Goal: Task Accomplishment & Management: Manage account settings

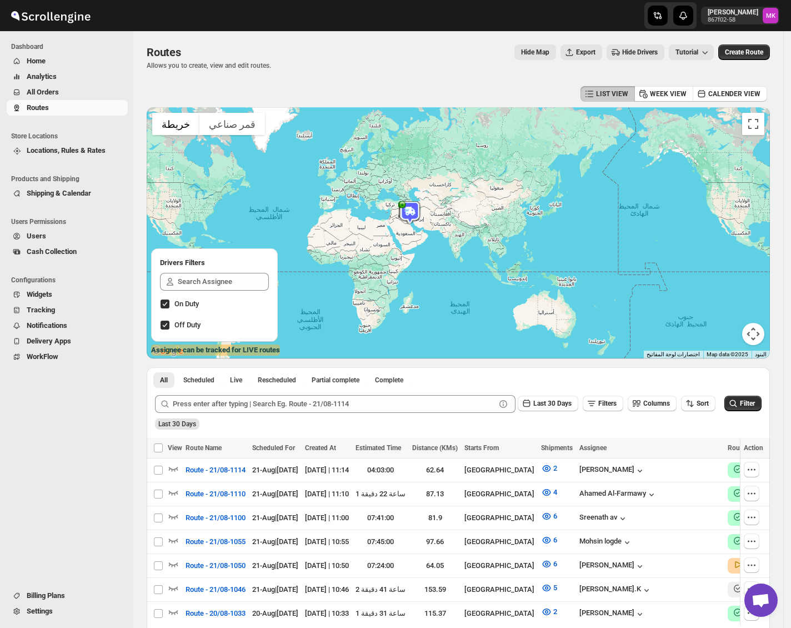
click at [34, 92] on span "All Orders" at bounding box center [43, 92] width 32 height 8
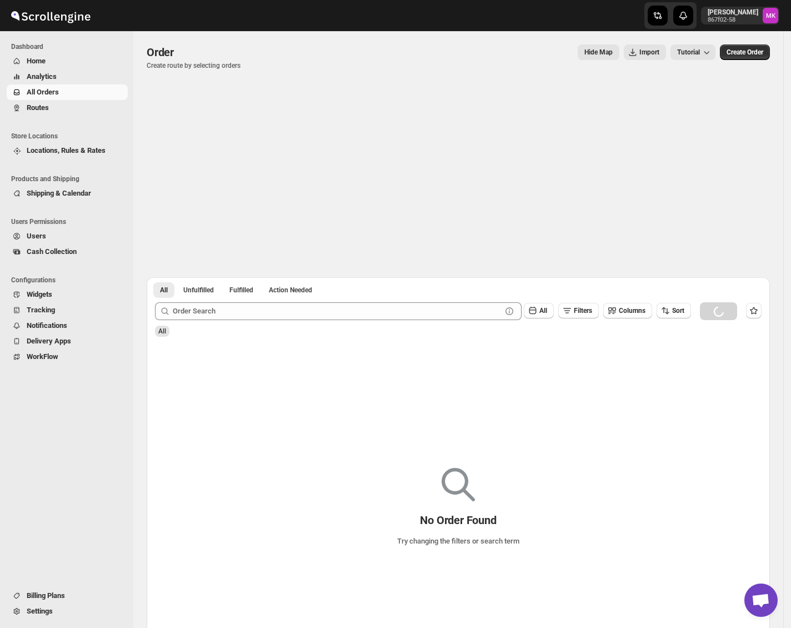
click at [24, 107] on button "Routes" at bounding box center [67, 108] width 121 height 16
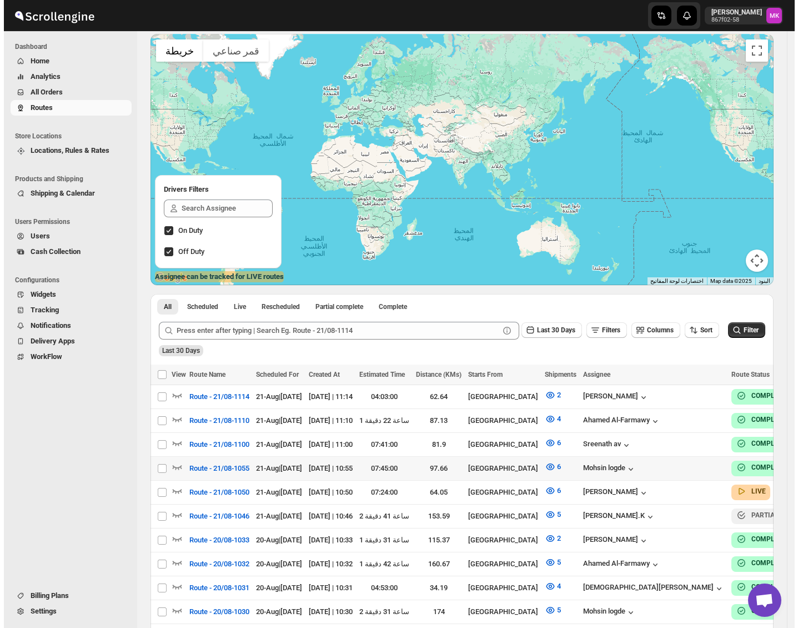
scroll to position [148, 0]
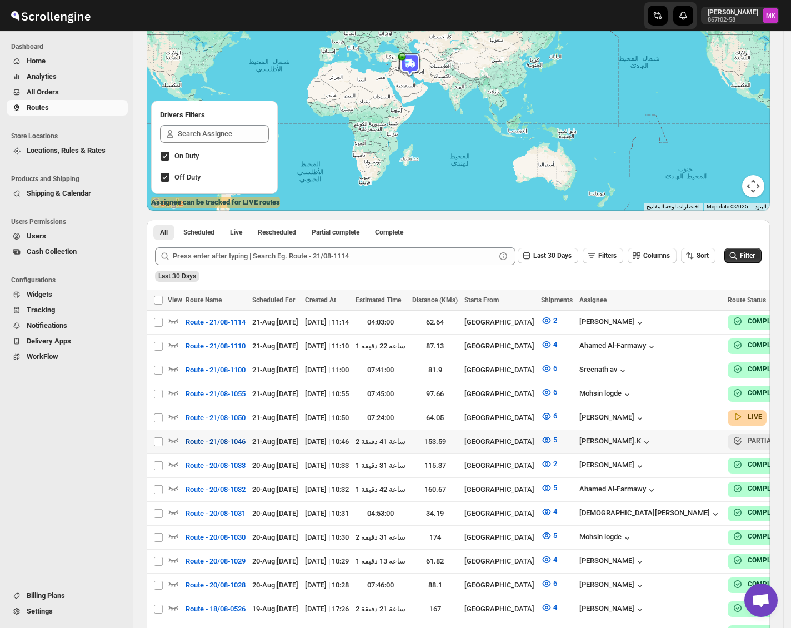
click at [233, 436] on span "Route - 21/08-1046" at bounding box center [216, 441] width 60 height 11
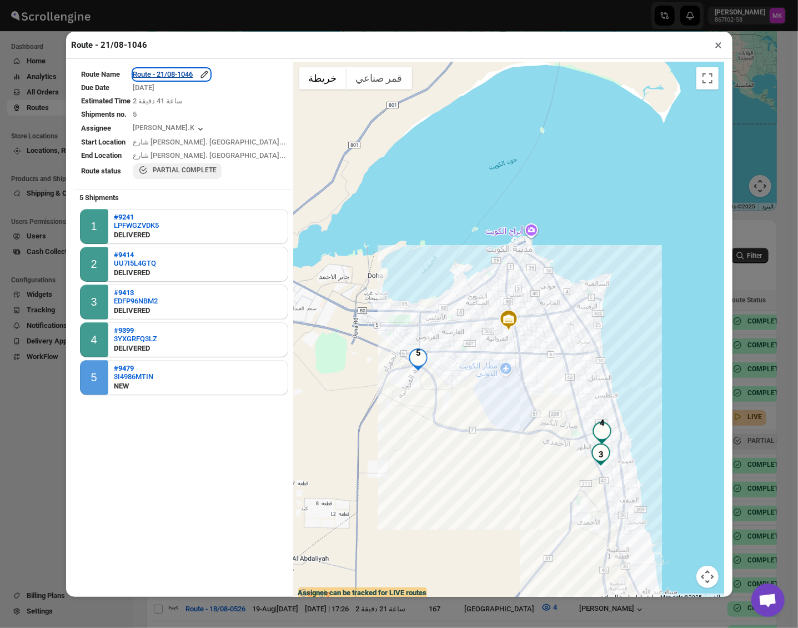
click at [169, 73] on div "Route - 21/08-1046" at bounding box center [171, 74] width 77 height 11
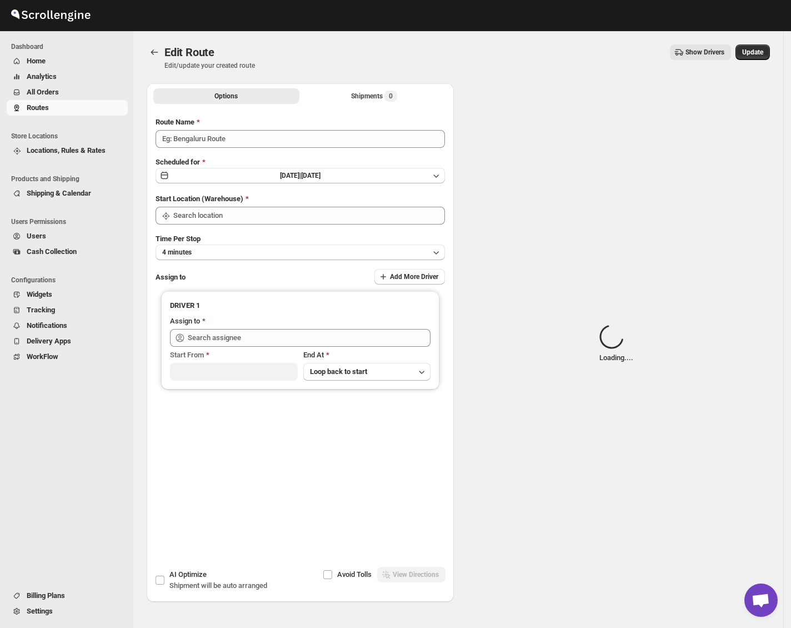
type input "Route - 21/08-1046"
type input "[GEOGRAPHIC_DATA]"
type input "Muhammed Ramees.K (rameesrami2680@gmail.com)"
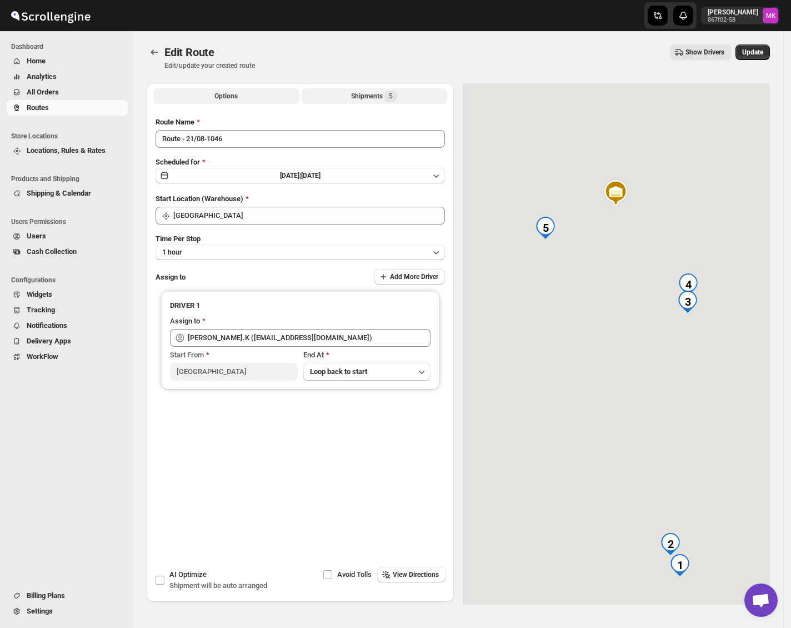
click at [367, 103] on button "Shipments 5" at bounding box center [375, 96] width 146 height 16
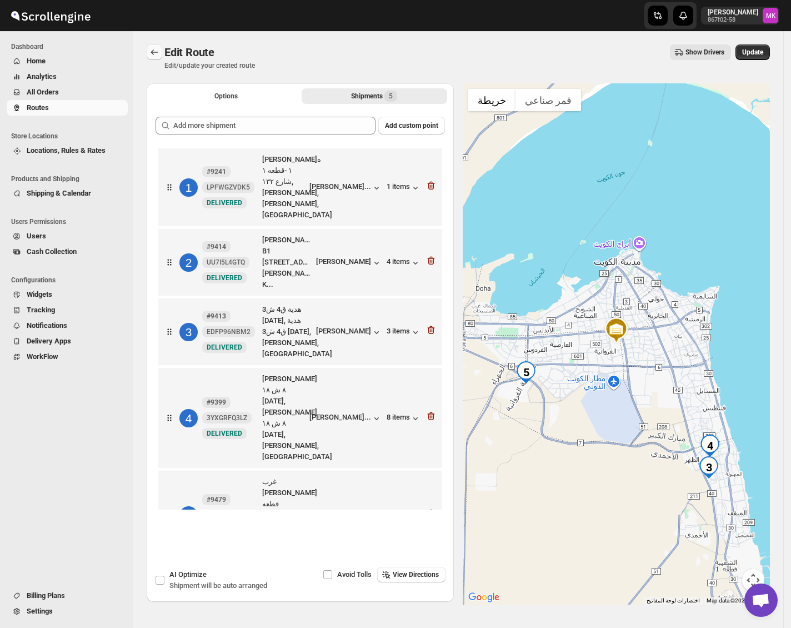
click at [151, 54] on icon "Routes" at bounding box center [154, 52] width 11 height 11
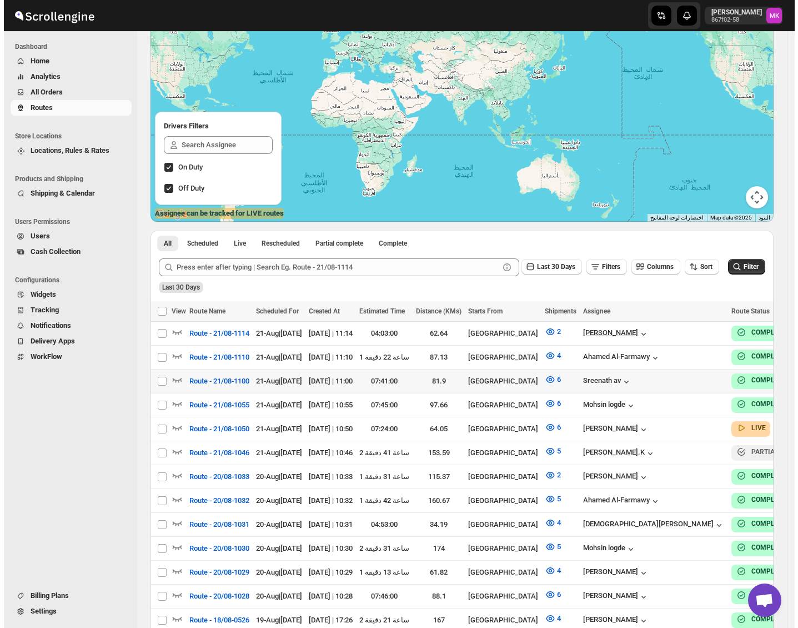
scroll to position [148, 0]
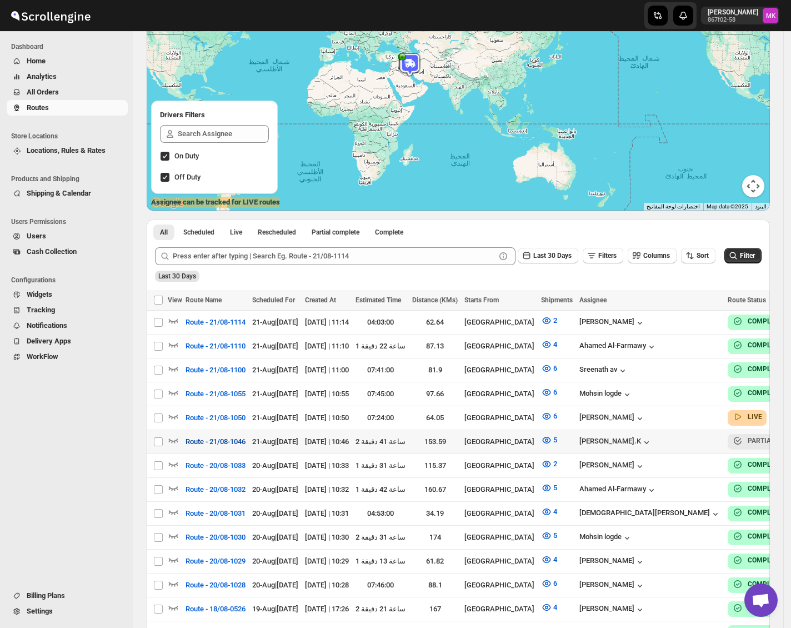
click at [212, 436] on span "Route - 21/08-1046" at bounding box center [216, 441] width 60 height 11
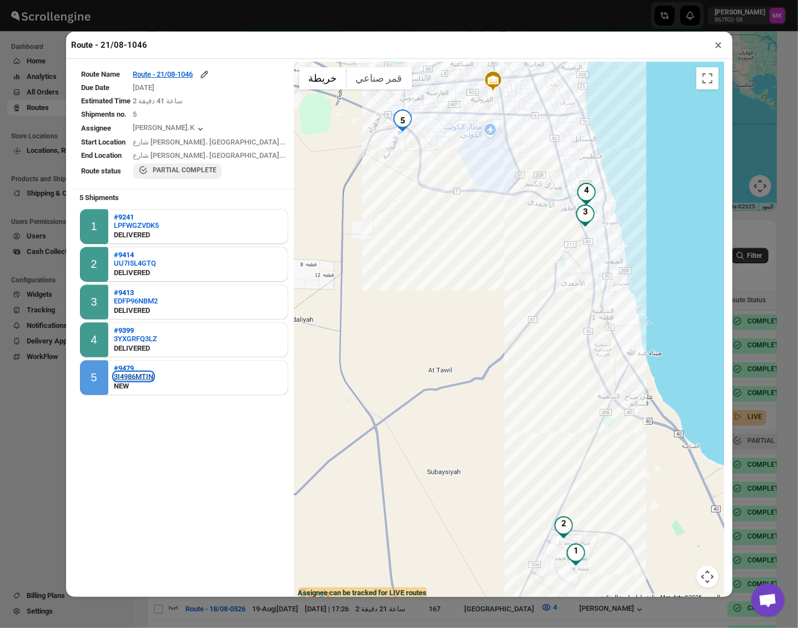
click at [125, 372] on div "3I4986MTIN" at bounding box center [133, 376] width 39 height 8
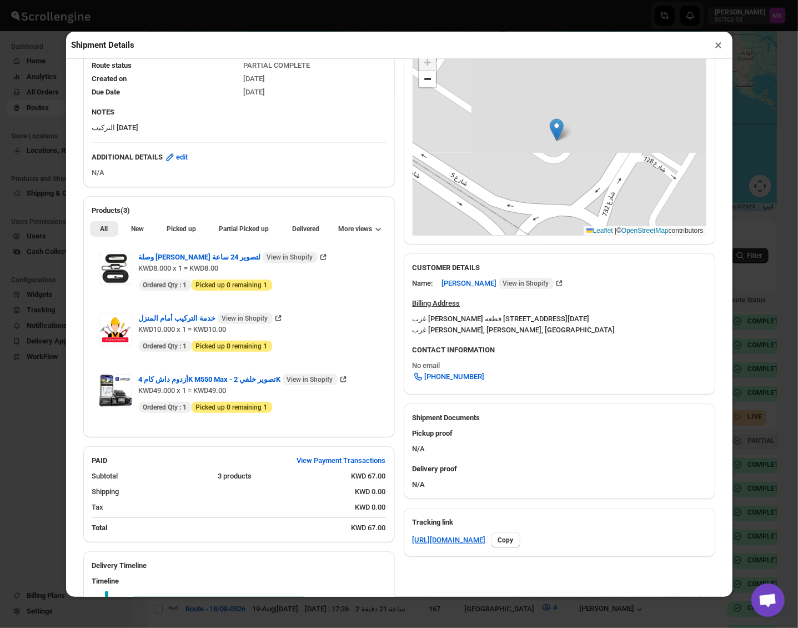
scroll to position [332, 0]
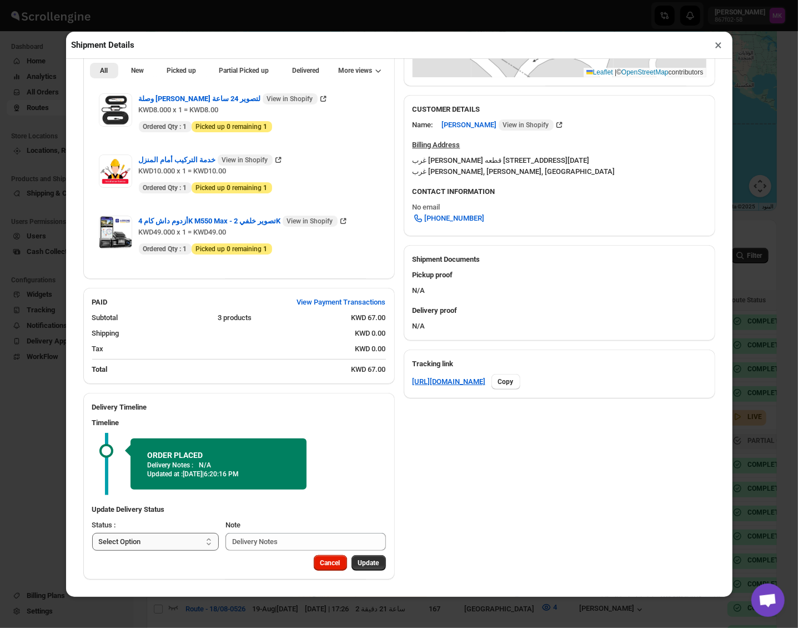
click at [178, 535] on select "Select Option PICKED UP DELIVERED CANCELLED" at bounding box center [155, 542] width 127 height 18
select select "PICKED_UP"
click at [92, 533] on select "Select Option PICKED UP DELIVERED CANCELLED" at bounding box center [155, 542] width 127 height 18
click at [358, 565] on span "Pick Products" at bounding box center [359, 562] width 42 height 9
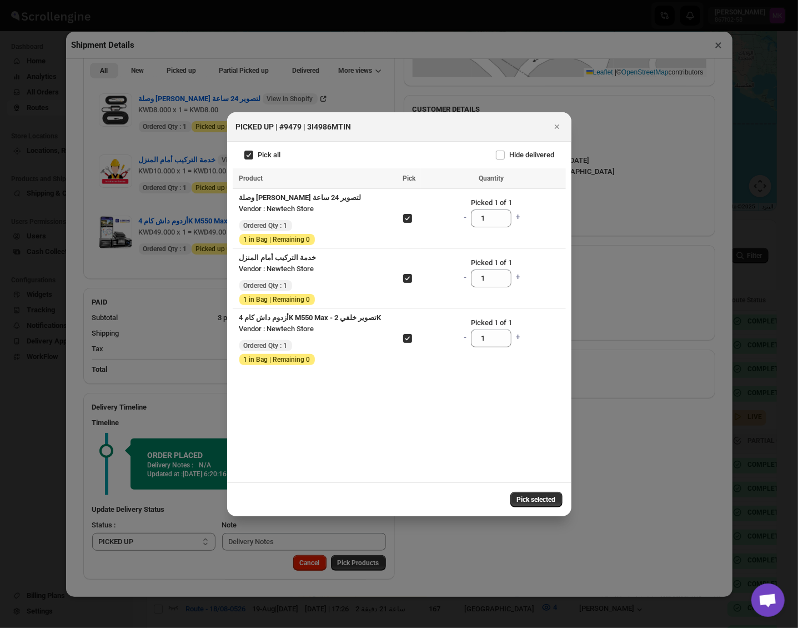
click at [523, 497] on span "Pick selected" at bounding box center [536, 499] width 39 height 9
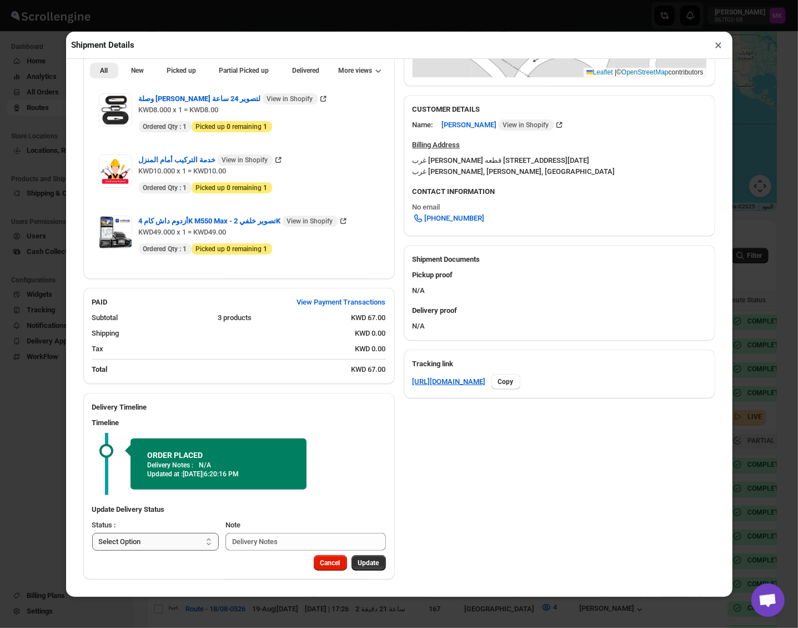
scroll to position [298, 0]
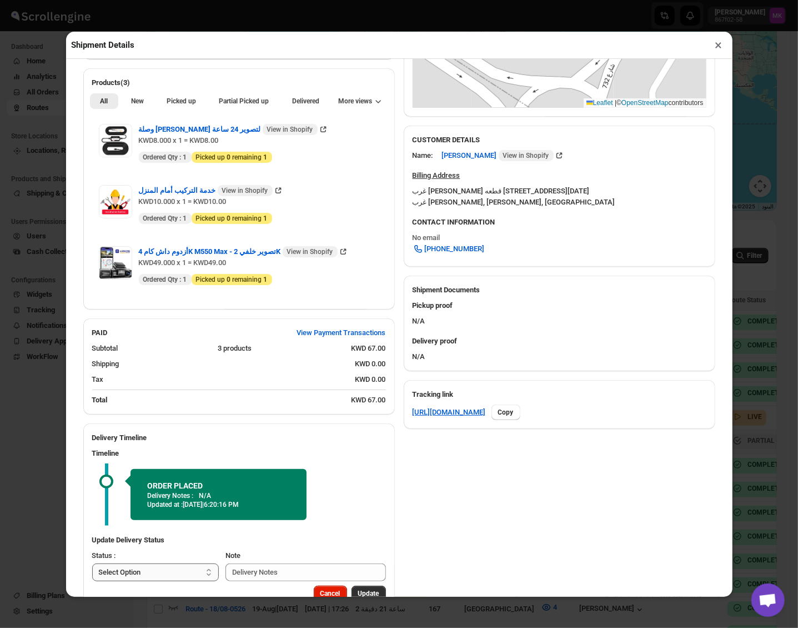
click at [164, 563] on select "Select Option PICKED UP DELIVERED CANCELLED" at bounding box center [155, 572] width 127 height 18
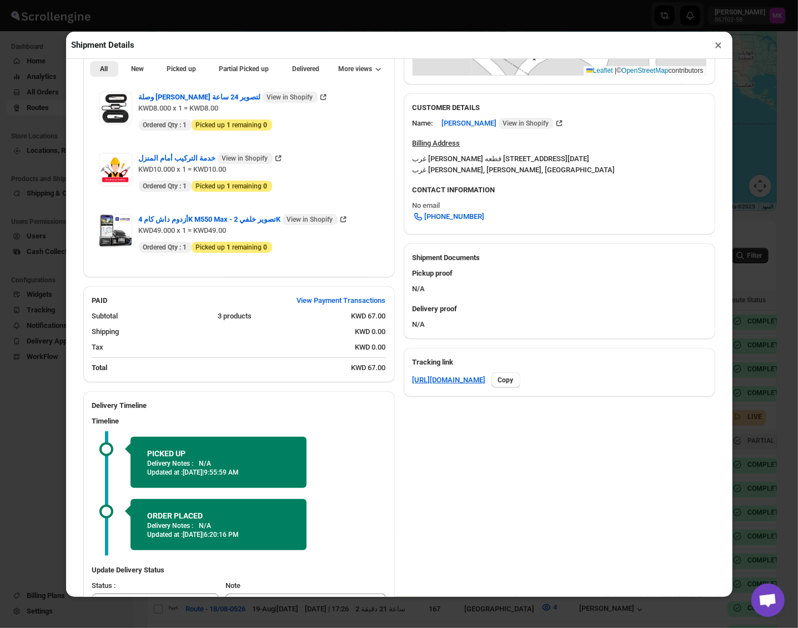
scroll to position [394, 0]
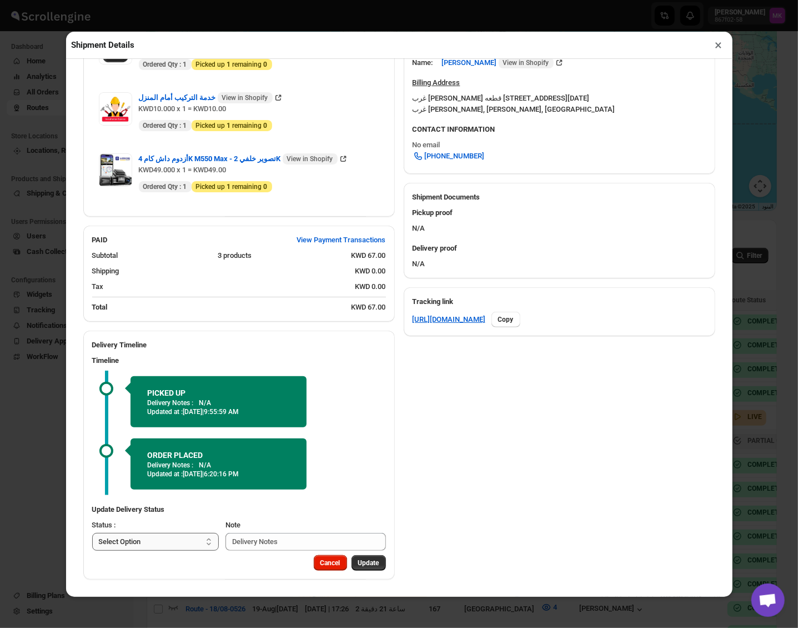
click at [129, 542] on select "Select Option PICKED UP DELIVERED CANCELLED" at bounding box center [155, 542] width 127 height 18
select select "DELIVERED"
click at [92, 533] on select "Select Option PICKED UP DELIVERED CANCELLED" at bounding box center [155, 542] width 127 height 18
click at [348, 568] on button "Pick Products" at bounding box center [358, 563] width 55 height 16
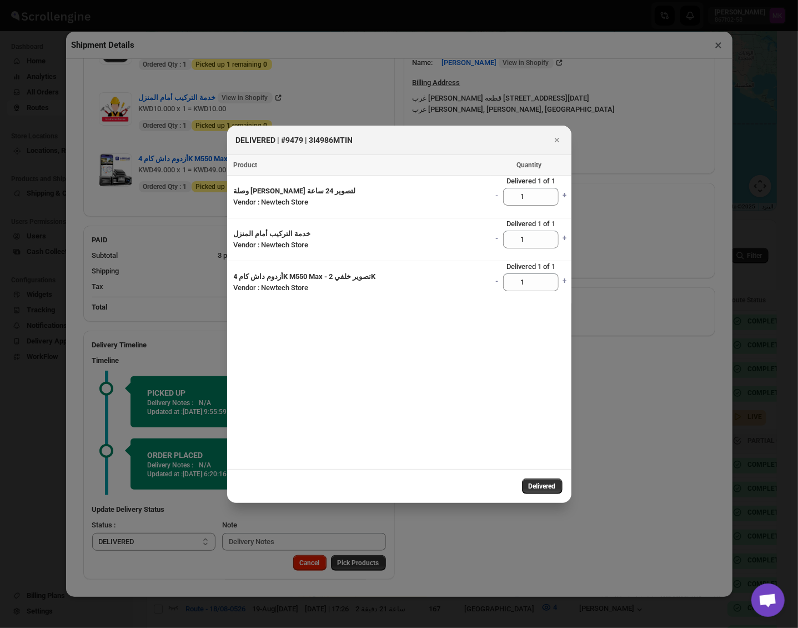
click at [563, 485] on div "Delivered" at bounding box center [399, 486] width 344 height 34
click at [561, 485] on button "Delivered" at bounding box center [542, 486] width 41 height 16
select select
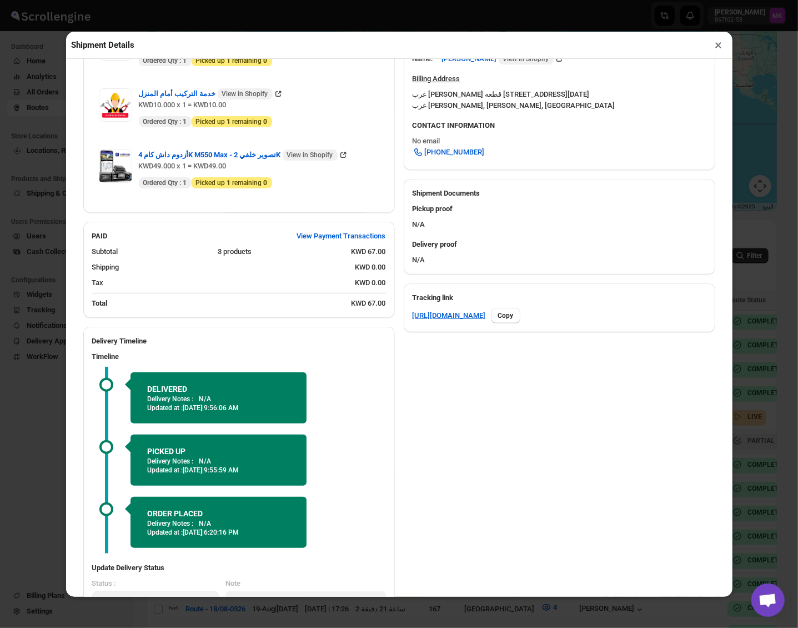
click at [717, 53] on button "×" at bounding box center [719, 45] width 16 height 16
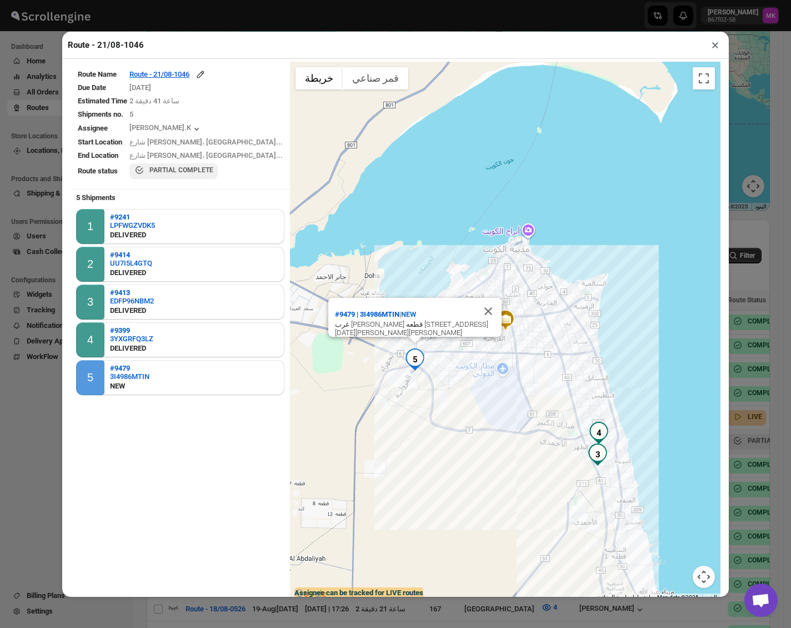
click at [712, 46] on button "×" at bounding box center [715, 45] width 16 height 16
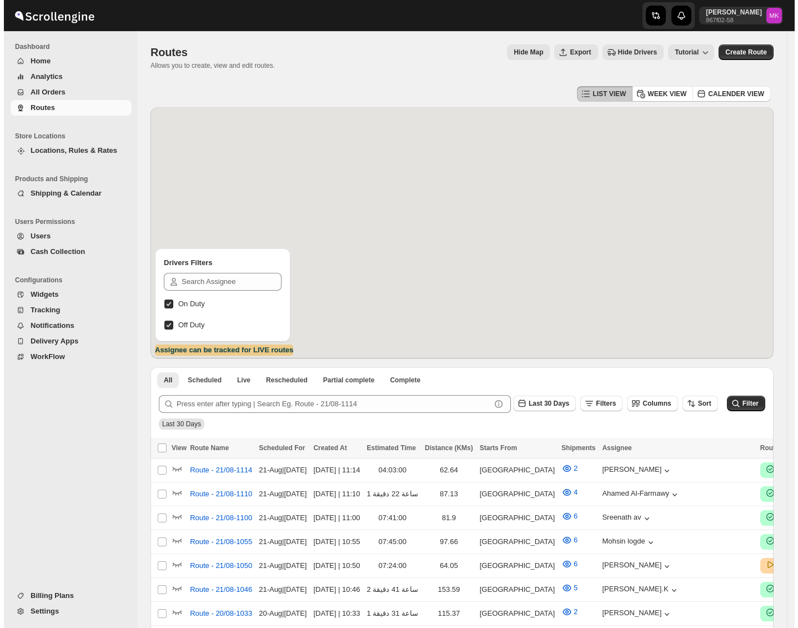
scroll to position [148, 0]
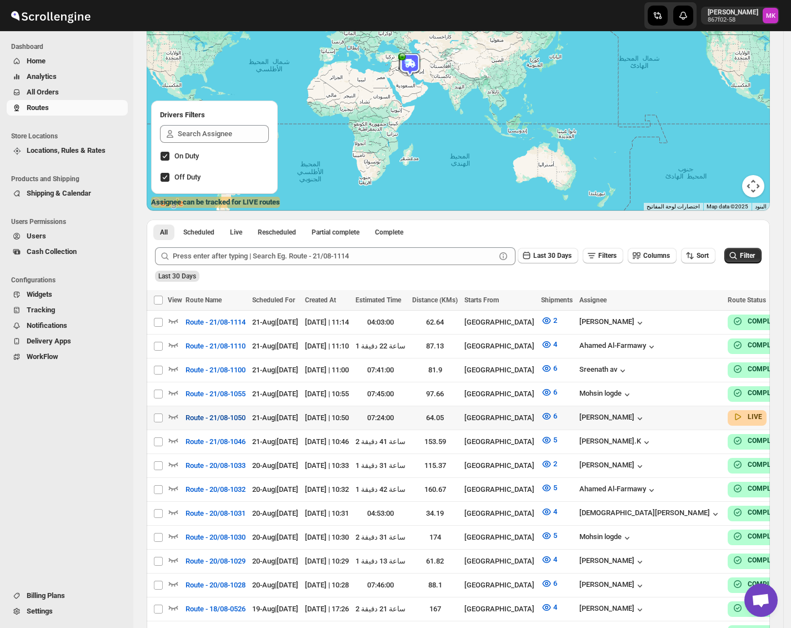
click at [220, 412] on span "Route - 21/08-1050" at bounding box center [216, 417] width 60 height 11
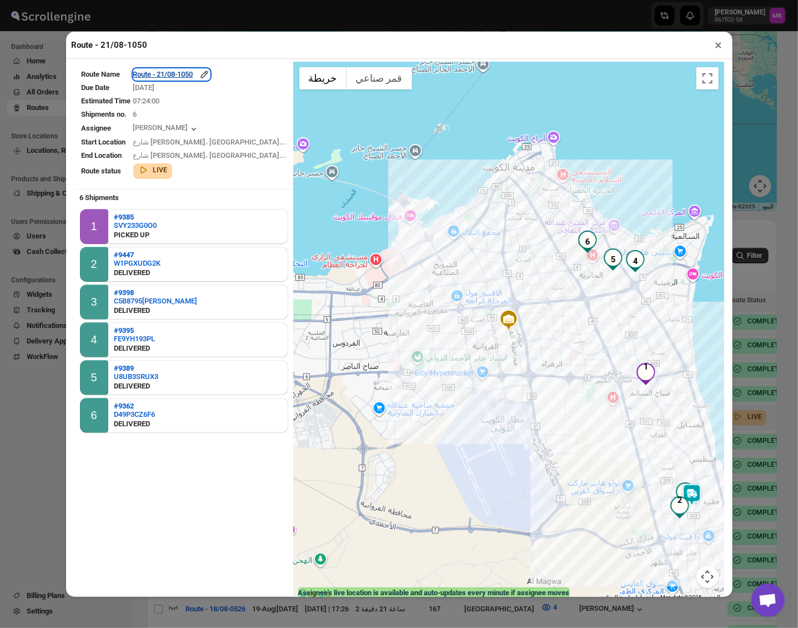
click at [193, 73] on div "Route - 21/08-1050" at bounding box center [171, 74] width 77 height 11
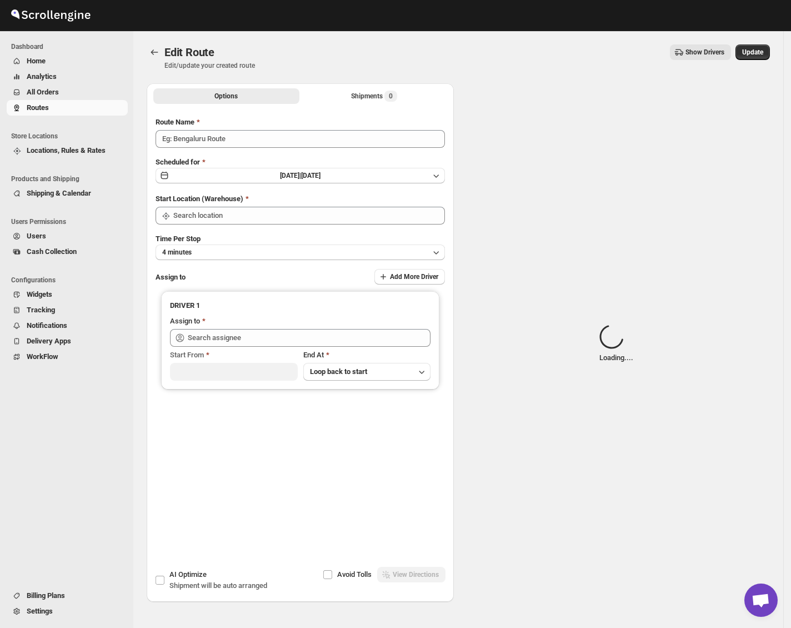
type input "Route - 21/08-1050"
click at [342, 104] on div "Options Shipments 0 More views Options Shipments 0 More views" at bounding box center [300, 95] width 307 height 24
type input "[GEOGRAPHIC_DATA]"
click at [355, 101] on div "Shipments Loading..." at bounding box center [374, 96] width 71 height 11
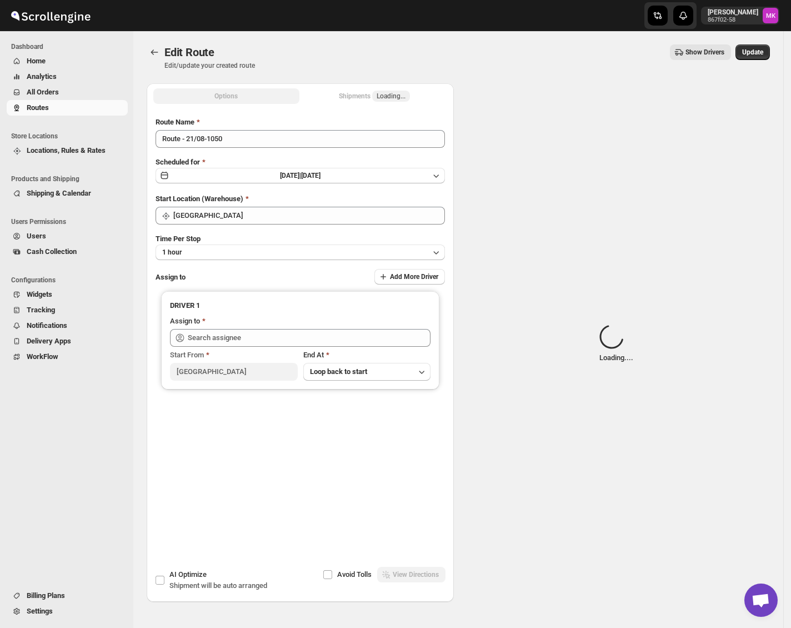
type input "[PERSON_NAME] ([EMAIL_ADDRESS][DOMAIN_NAME])"
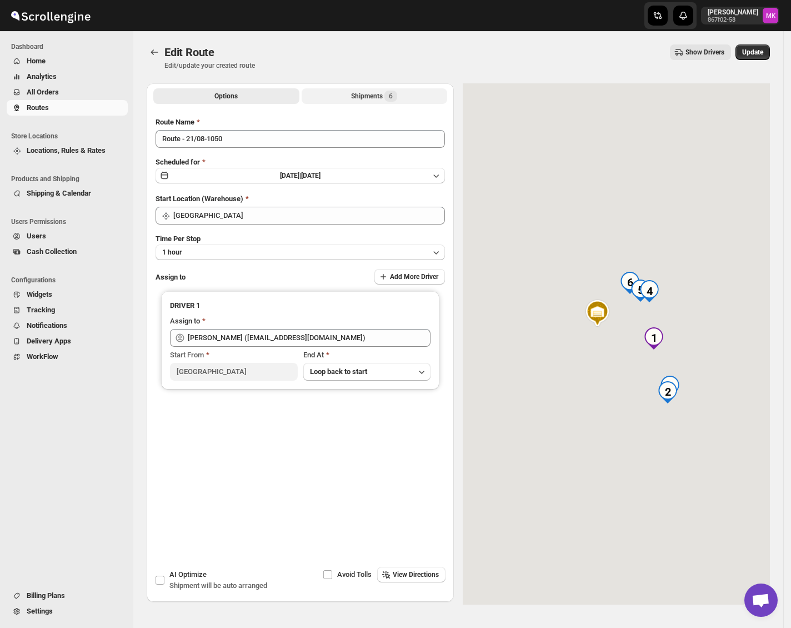
click at [355, 101] on div "Shipments 6" at bounding box center [374, 96] width 46 height 11
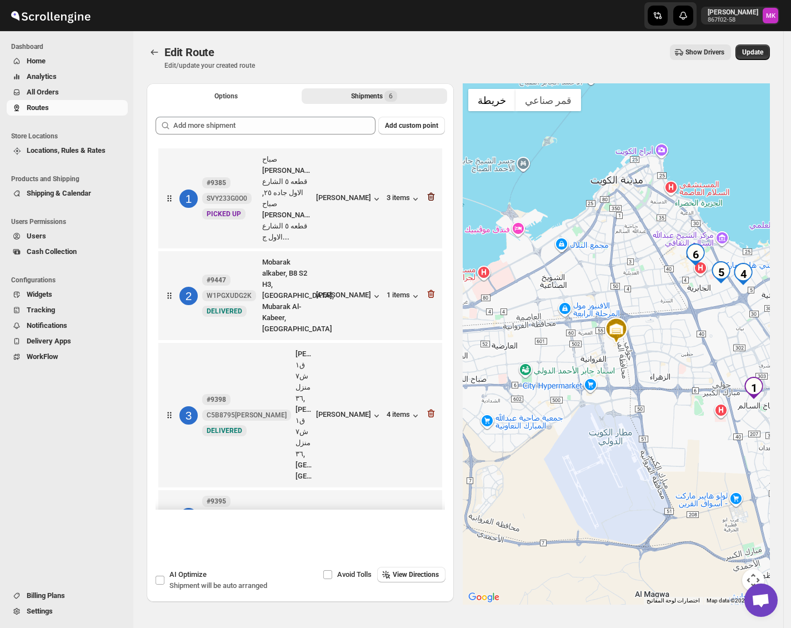
click at [425, 191] on icon "button" at bounding box center [430, 196] width 11 height 11
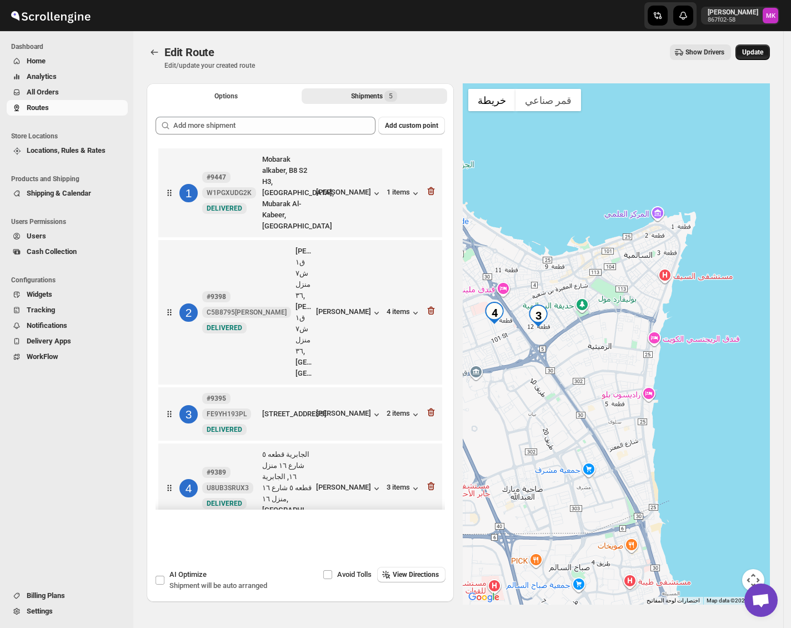
click at [763, 52] on span "Update" at bounding box center [752, 52] width 21 height 9
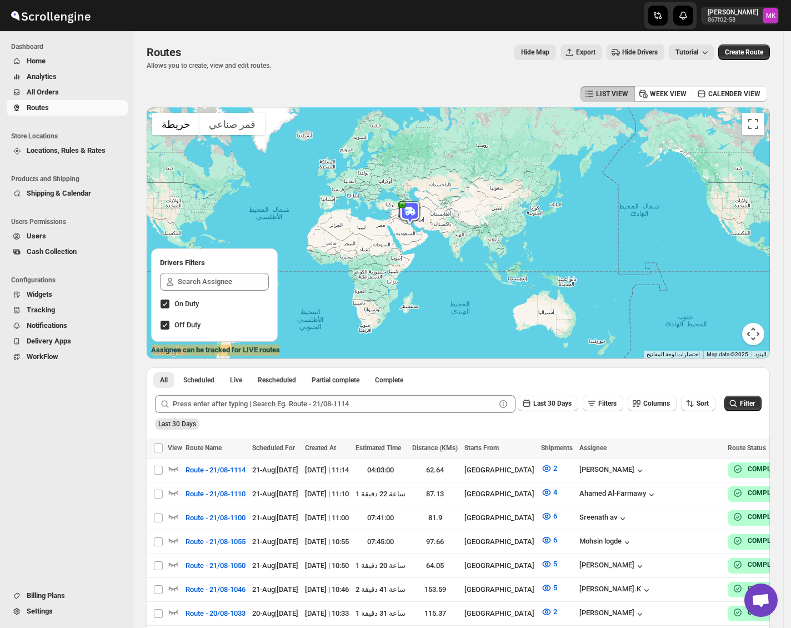
click at [33, 256] on span "Cash Collection" at bounding box center [52, 251] width 50 height 8
